Goal: Complete application form

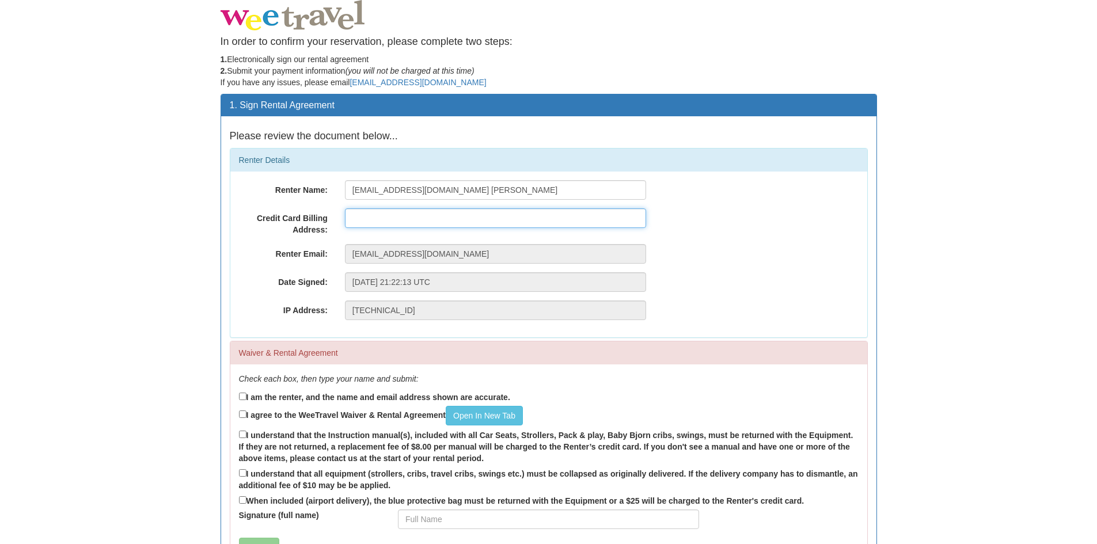
click at [360, 213] on input "text" at bounding box center [495, 218] width 301 height 20
click at [676, 265] on div "Renter Name: [EMAIL_ADDRESS][DOMAIN_NAME] [PERSON_NAME] Credit Card Billing Add…" at bounding box center [548, 255] width 637 height 166
click at [445, 217] on input "[STREET_ADDRESS]" at bounding box center [495, 218] width 301 height 20
type input "[STREET_ADDRESS]"
click at [747, 260] on div "Renter Email: [EMAIL_ADDRESS][DOMAIN_NAME]" at bounding box center [548, 254] width 637 height 20
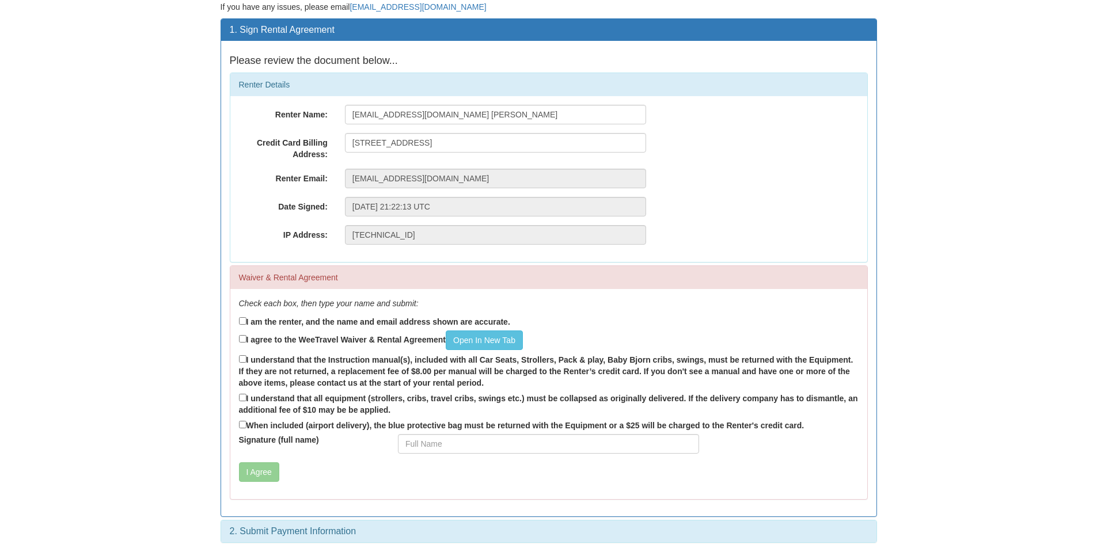
scroll to position [86, 0]
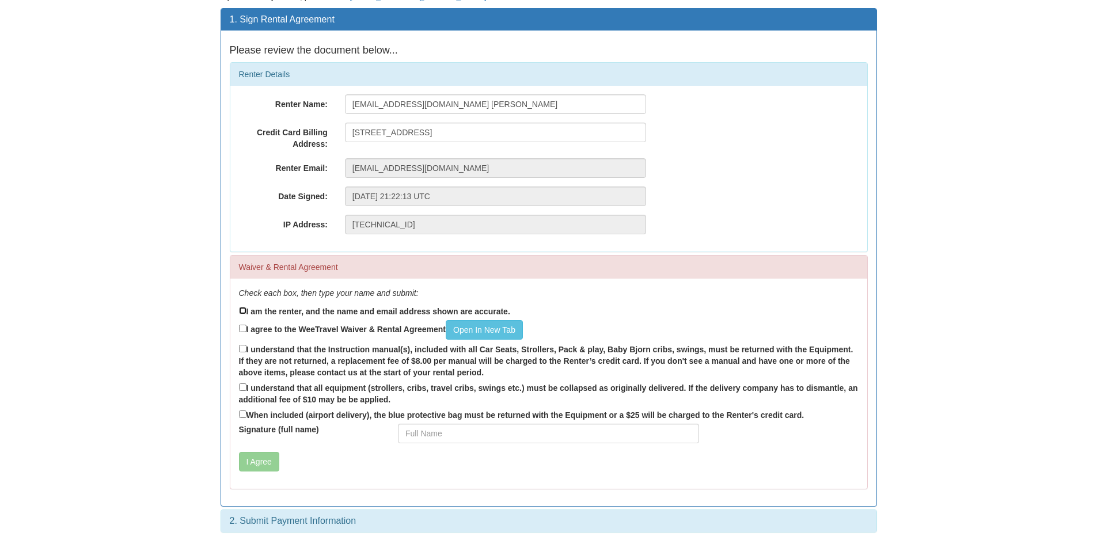
click at [244, 309] on input "I am the renter, and the name and email address shown are accurate." at bounding box center [242, 310] width 7 height 7
checkbox input "true"
click at [515, 325] on link "Open In New Tab" at bounding box center [484, 330] width 77 height 20
click at [242, 328] on input "I agree to the WeeTravel Waiver & Rental Agreement Open In [GEOGRAPHIC_DATA]" at bounding box center [242, 328] width 7 height 7
checkbox input "true"
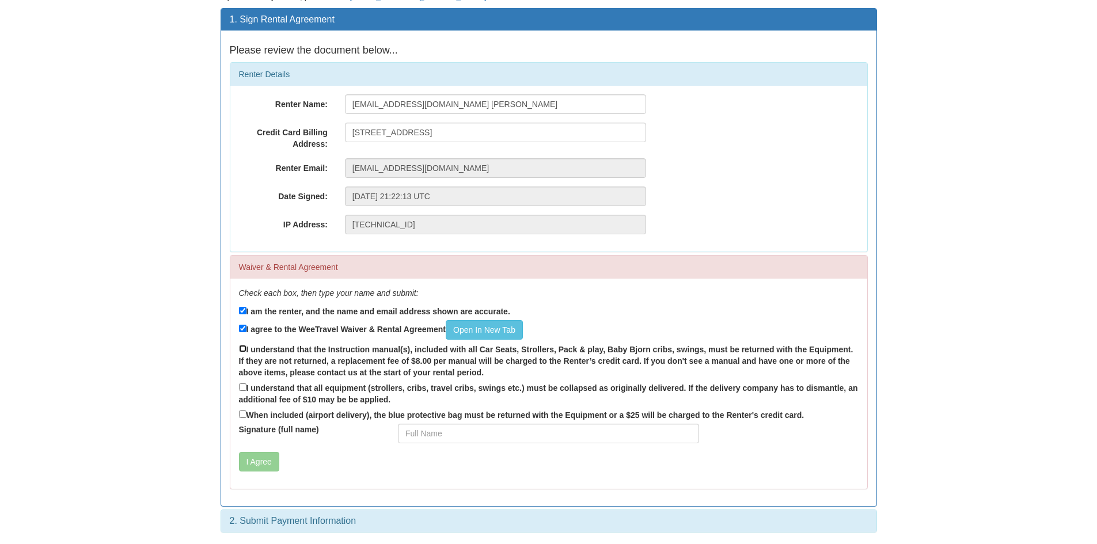
click at [244, 351] on input "I understand that the Instruction manual(s), included with all Car Seats, Strol…" at bounding box center [242, 348] width 7 height 7
checkbox input "true"
click at [242, 386] on input "I understand that all equipment (strollers, cribs, travel cribs, swings etc.) m…" at bounding box center [242, 387] width 7 height 7
checkbox input "true"
drag, startPoint x: 245, startPoint y: 415, endPoint x: 253, endPoint y: 414, distance: 8.2
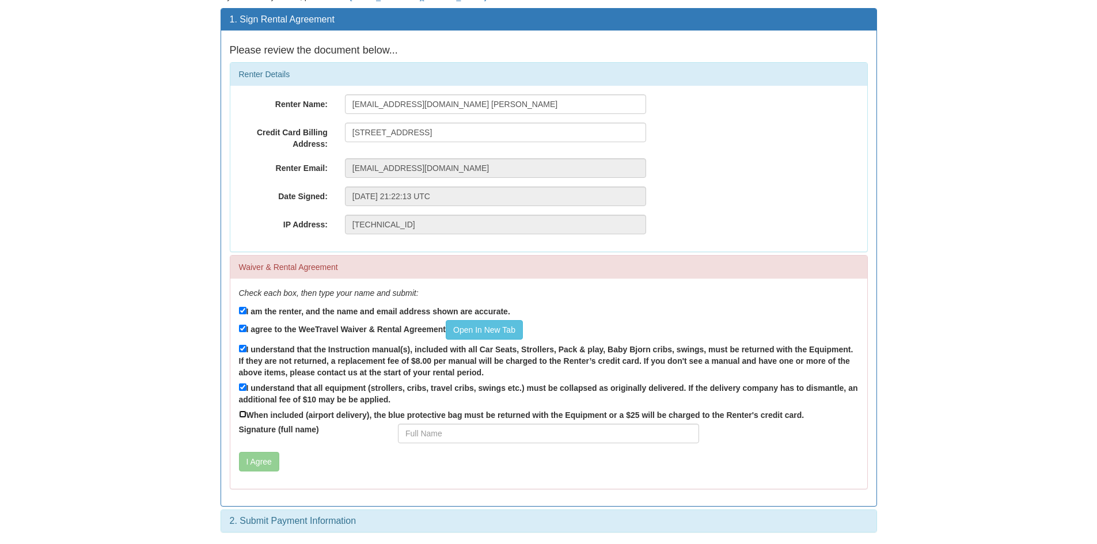
click at [245, 415] on input "When included (airport delivery), the blue protective bag must be returned with…" at bounding box center [242, 414] width 7 height 7
checkbox input "true"
click at [425, 429] on input "Signature (full name)" at bounding box center [548, 434] width 301 height 20
type input "Megan Schmidt"
click at [257, 465] on button "I Agree" at bounding box center [259, 462] width 40 height 20
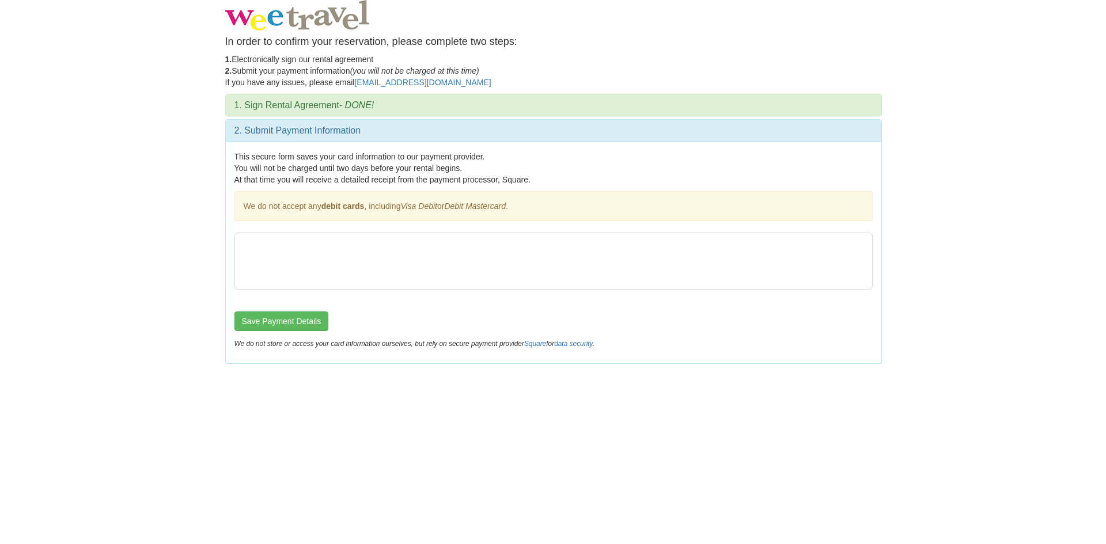
scroll to position [0, 0]
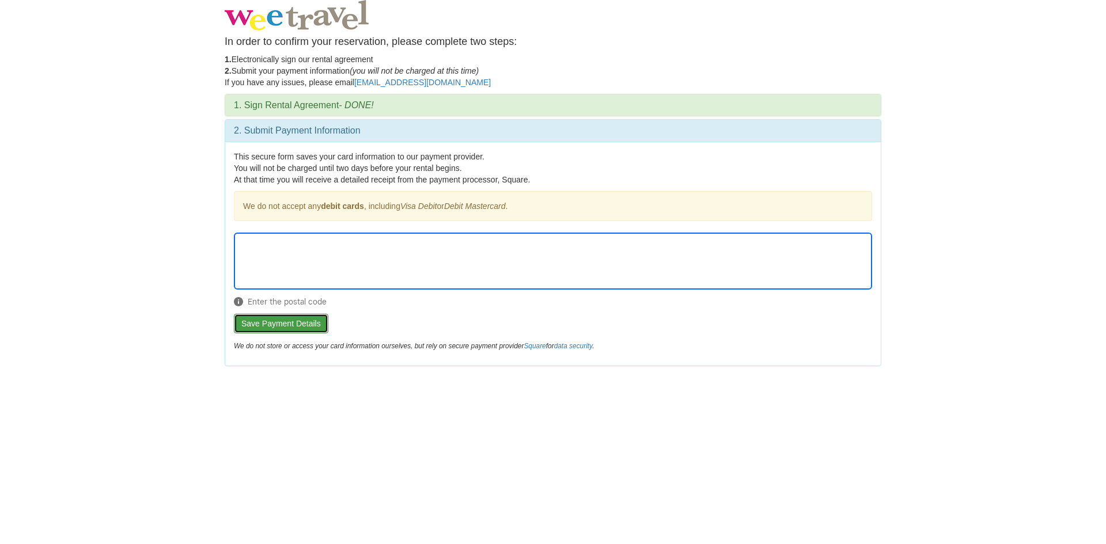
click at [322, 323] on button "Save Payment Details" at bounding box center [281, 324] width 94 height 20
